Goal: Transaction & Acquisition: Purchase product/service

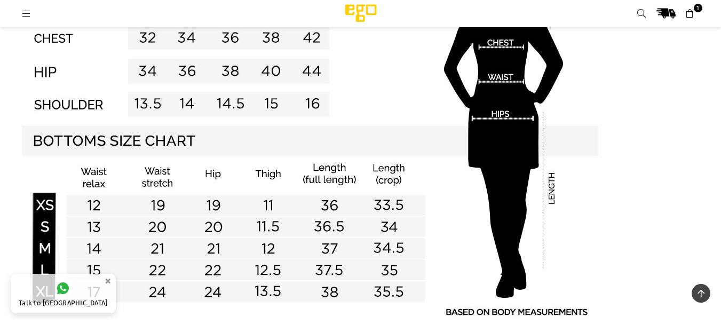
scroll to position [1015, 0]
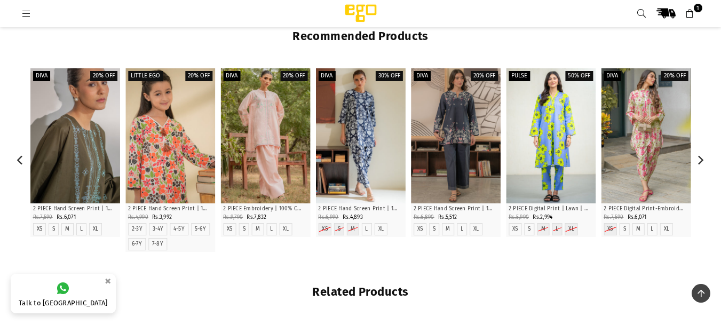
click at [62, 167] on div at bounding box center [75, 135] width 90 height 135
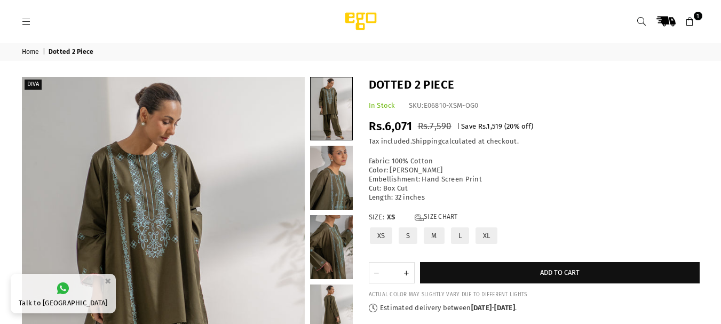
click at [26, 27] on div at bounding box center [169, 21] width 294 height 19
click at [28, 17] on icon at bounding box center [27, 22] width 10 height 10
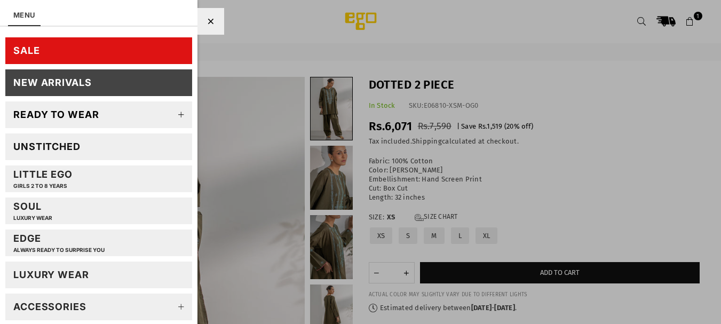
click at [98, 148] on link "Unstitched" at bounding box center [98, 146] width 187 height 27
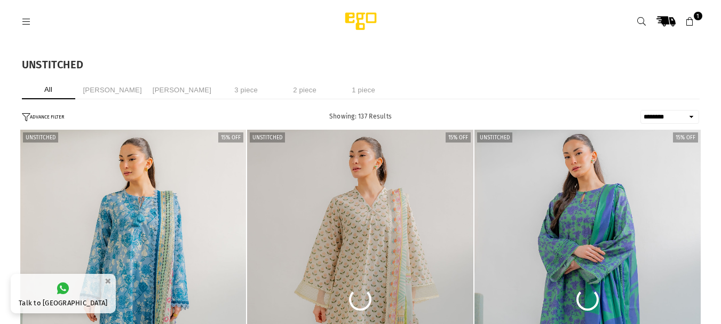
select select "******"
click at [692, 23] on icon at bounding box center [691, 22] width 10 height 10
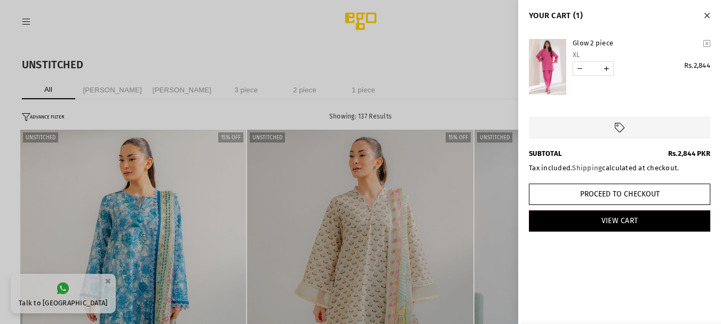
click at [711, 19] on button "Close" at bounding box center [707, 15] width 12 height 14
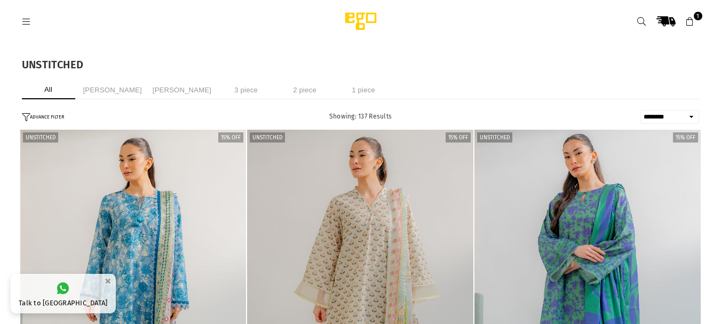
click at [657, 119] on select "**********" at bounding box center [670, 117] width 59 height 14
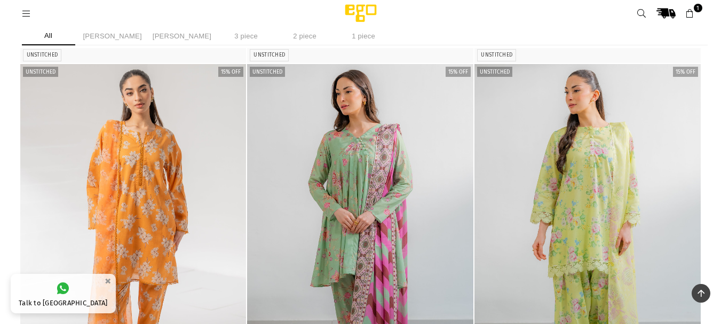
scroll to position [721, 0]
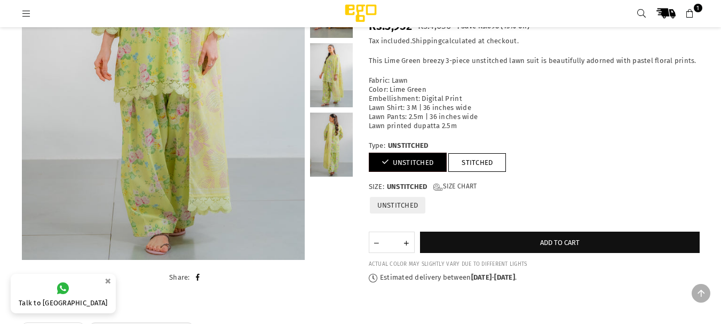
scroll to position [240, 0]
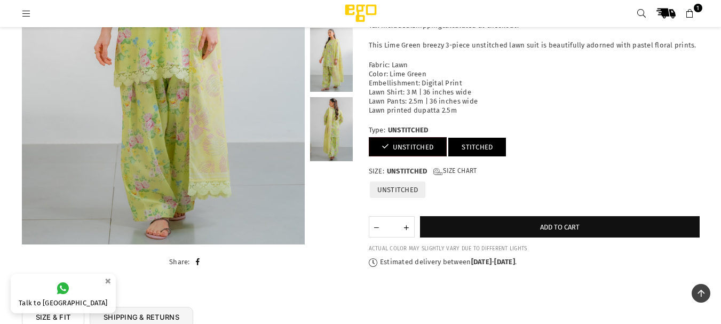
click at [469, 152] on link "STITCHED" at bounding box center [478, 146] width 58 height 19
